Goal: Task Accomplishment & Management: Manage account settings

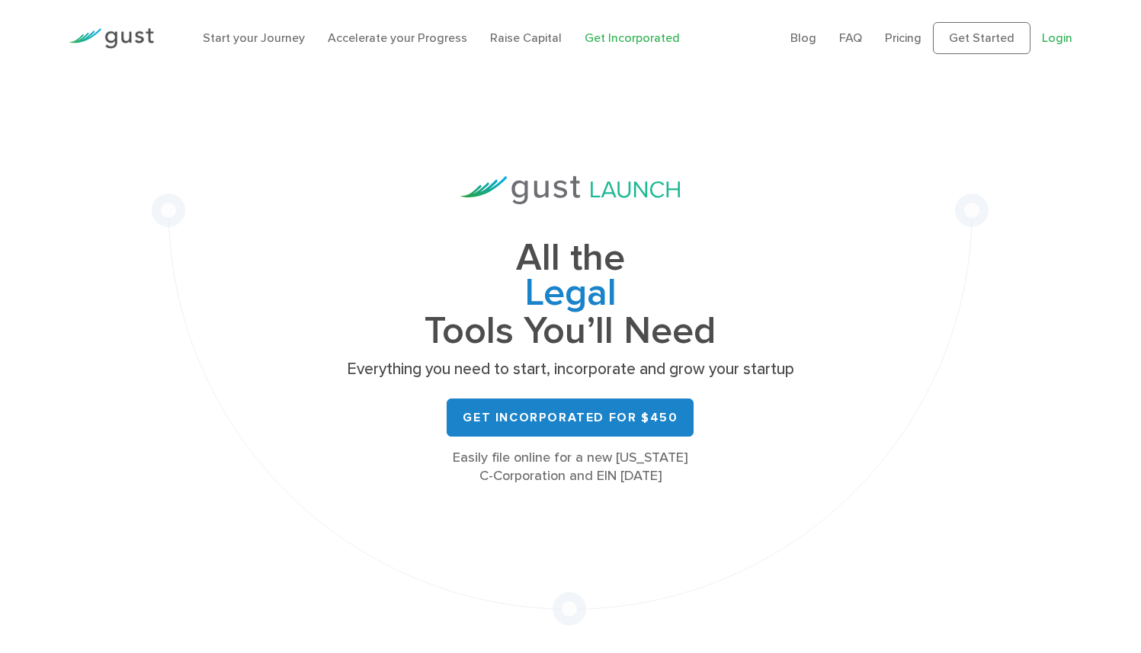
click at [1050, 44] on link "Login" at bounding box center [1057, 37] width 30 height 14
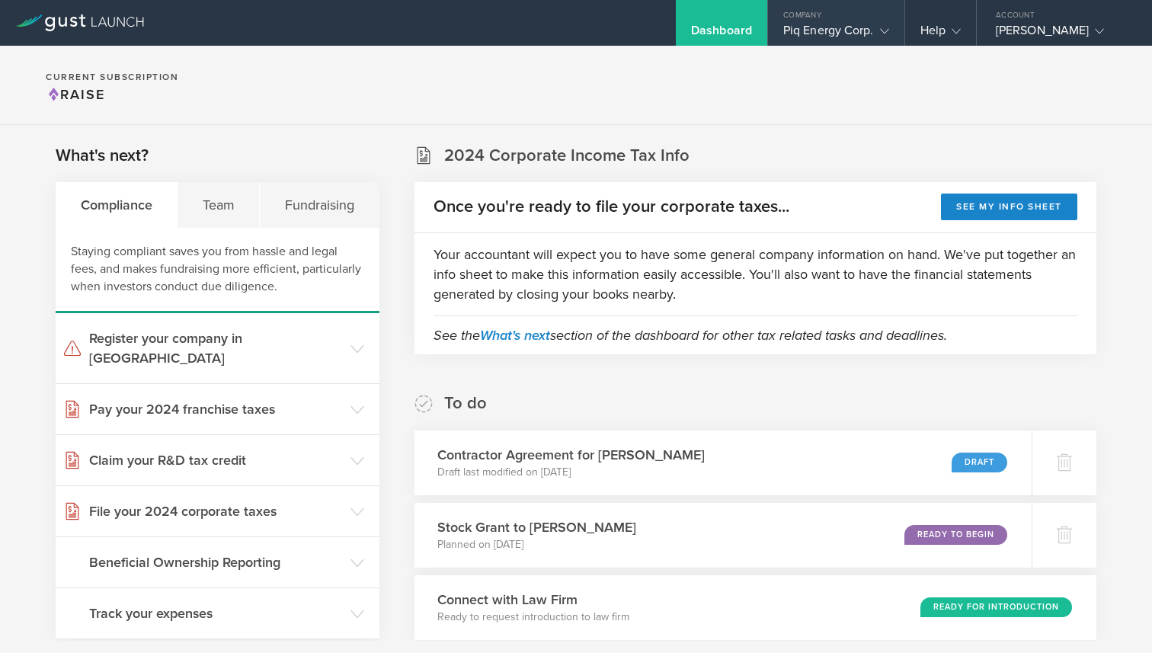
click at [874, 35] on gust-icon at bounding box center [881, 30] width 15 height 15
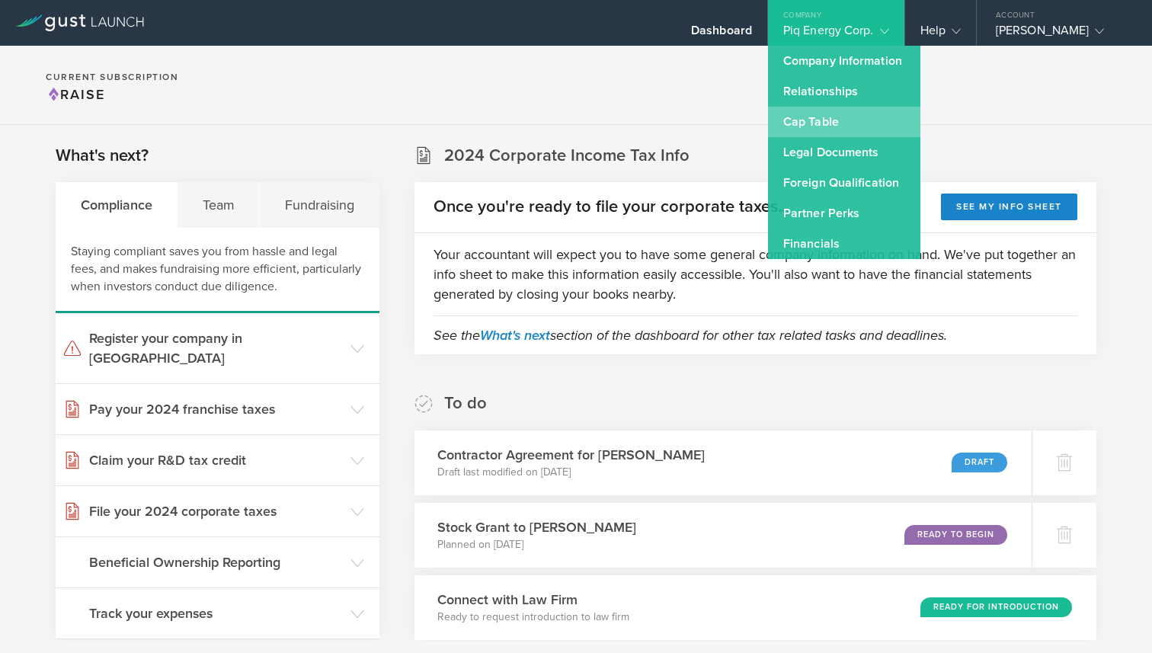
click at [832, 114] on link "Cap Table" at bounding box center [844, 122] width 152 height 30
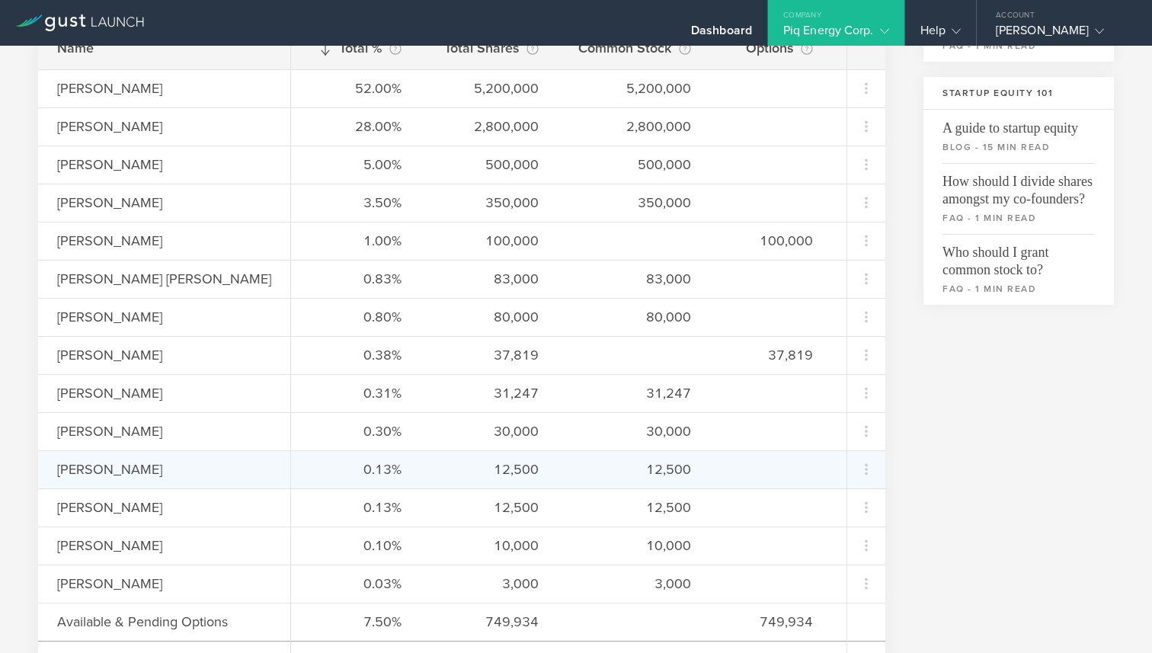
scroll to position [459, 0]
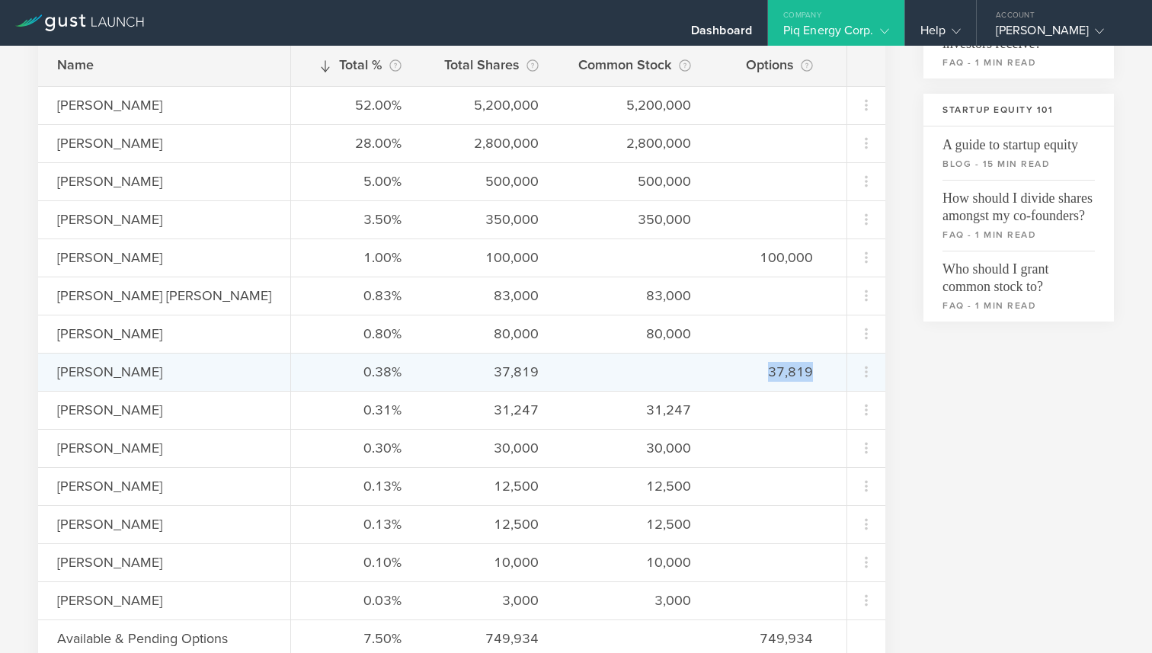
drag, startPoint x: 720, startPoint y: 373, endPoint x: 789, endPoint y: 372, distance: 68.6
click at [787, 372] on div "0.38% 37,819 37,819" at bounding box center [569, 372] width 556 height 38
click at [789, 372] on div "0.38% 37,819 37,819" at bounding box center [569, 372] width 556 height 38
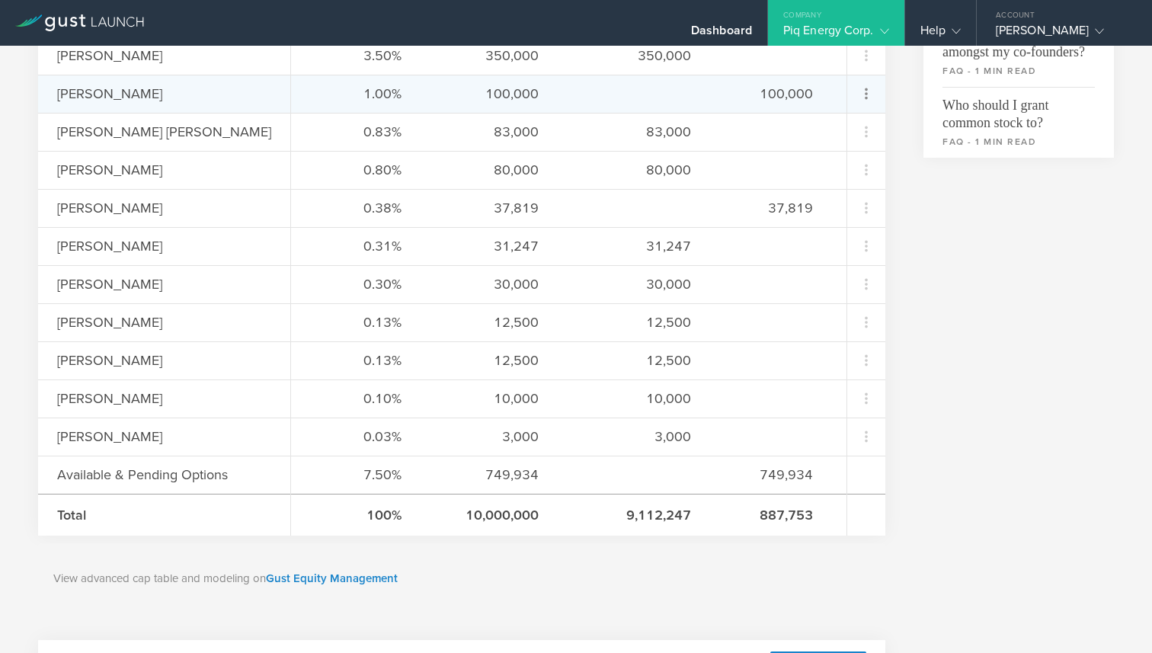
scroll to position [748, 0]
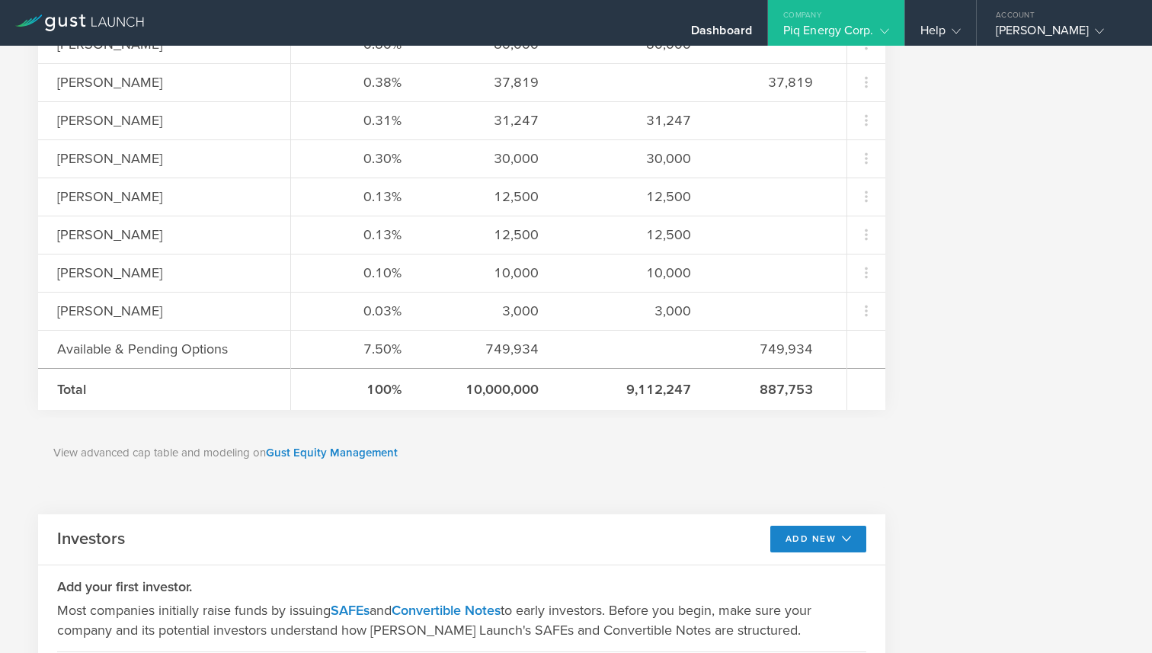
click at [699, 425] on div "View advanced cap table and modeling on Gust Equity Management" at bounding box center [462, 453] width 848 height 71
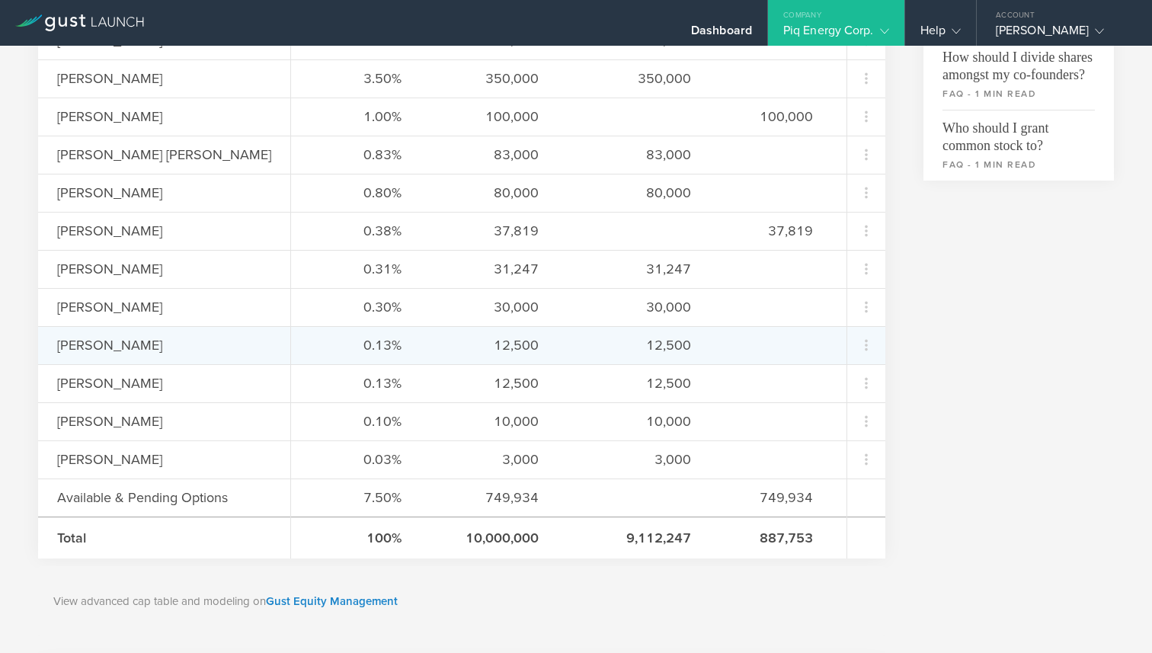
scroll to position [515, 0]
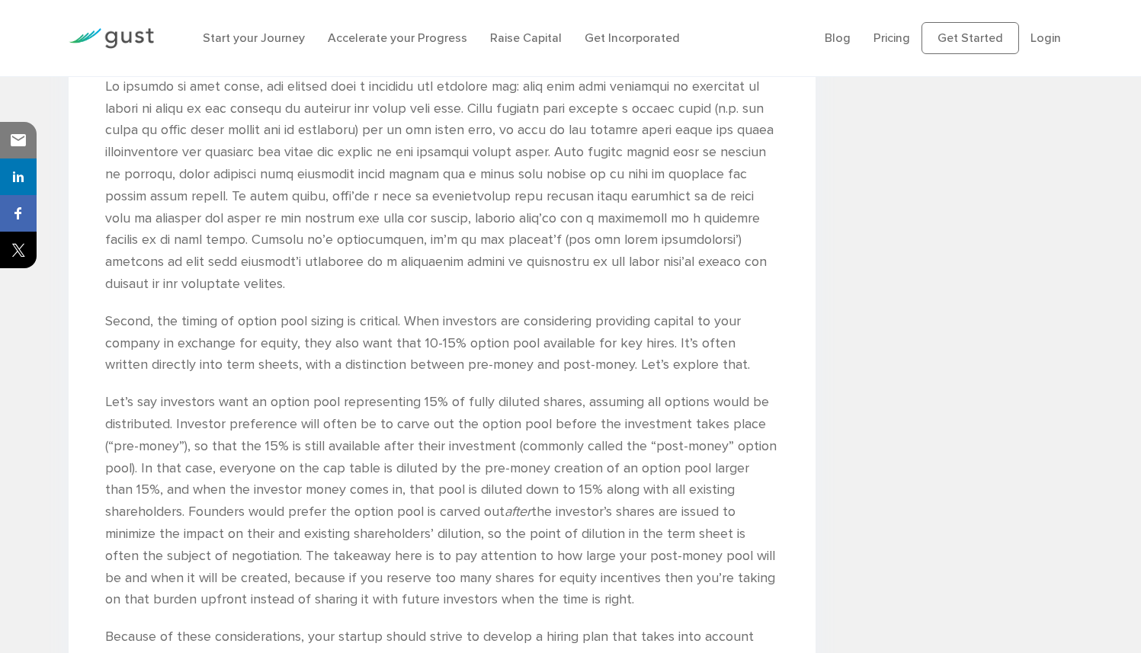
scroll to position [2785, 0]
